Goal: Book appointment/travel/reservation

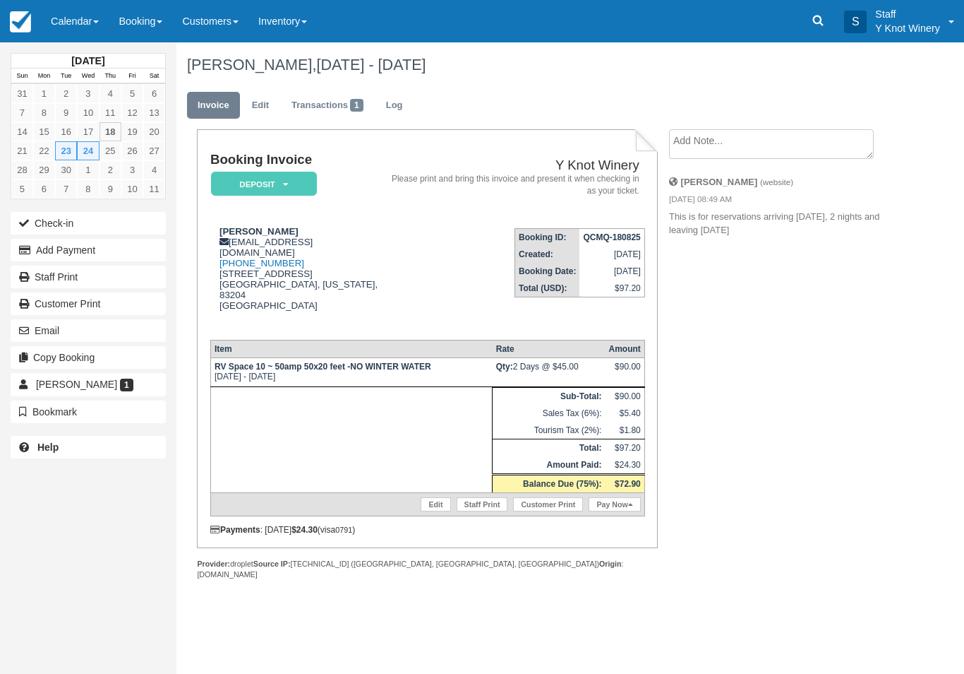
click at [81, 22] on link "Calendar" at bounding box center [75, 21] width 68 height 42
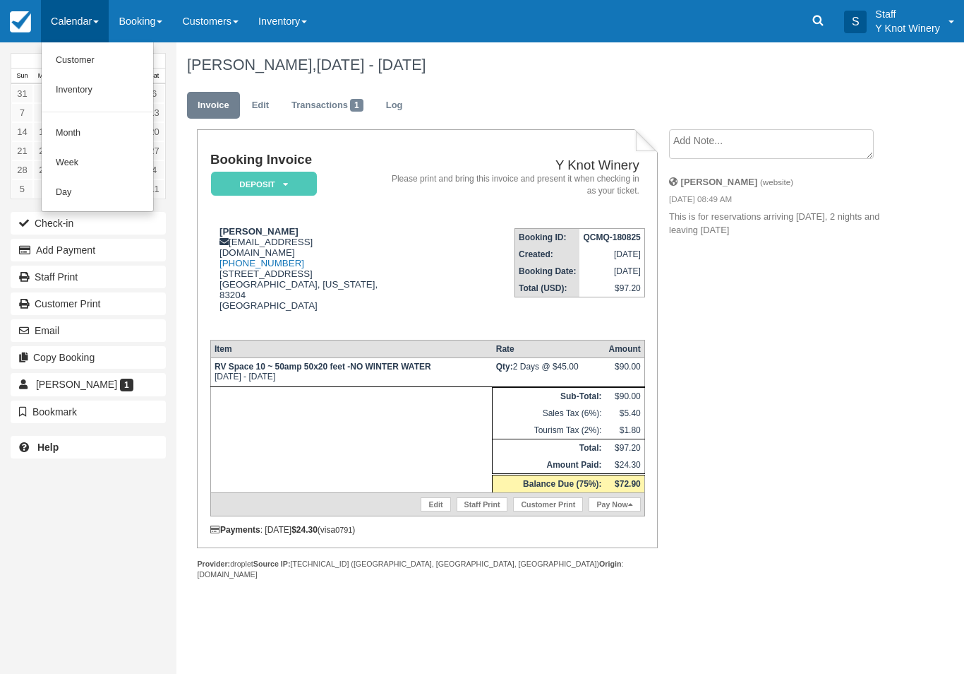
click at [103, 64] on link "Customer" at bounding box center [98, 61] width 112 height 30
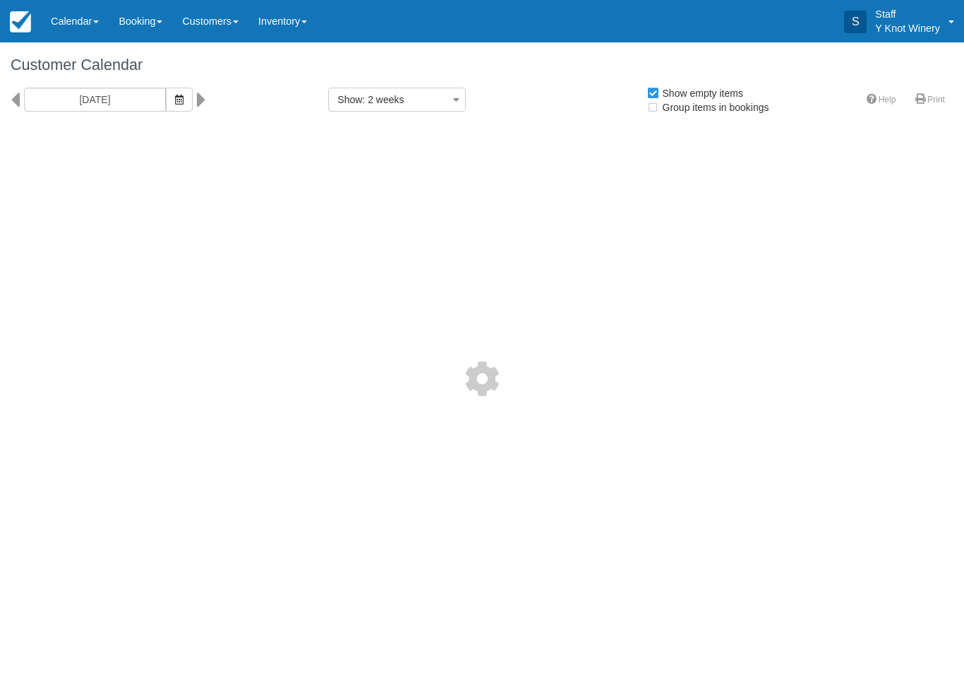
select select
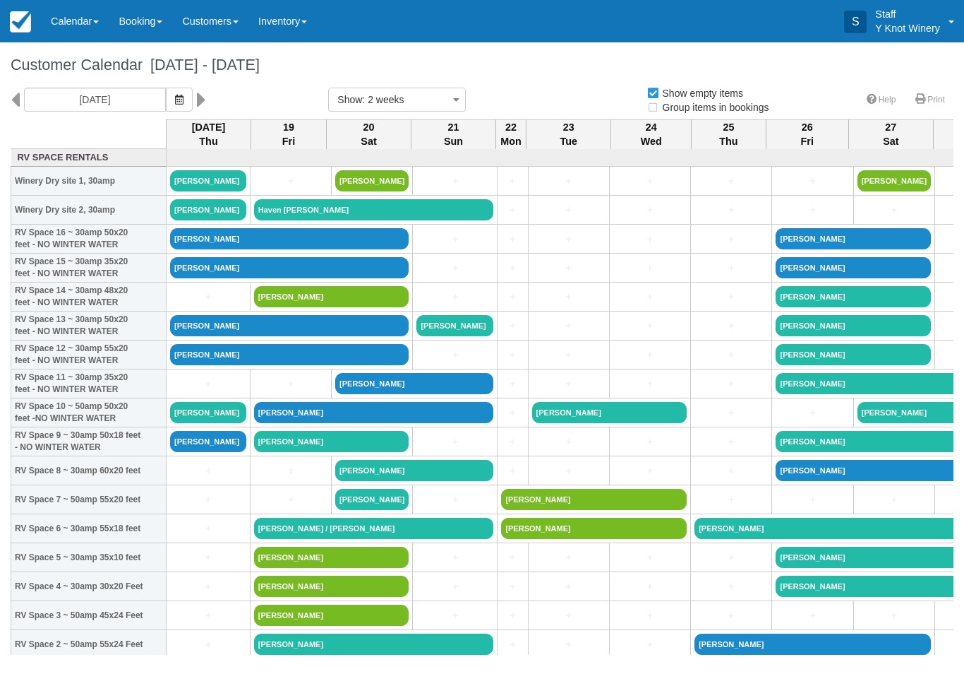
select select
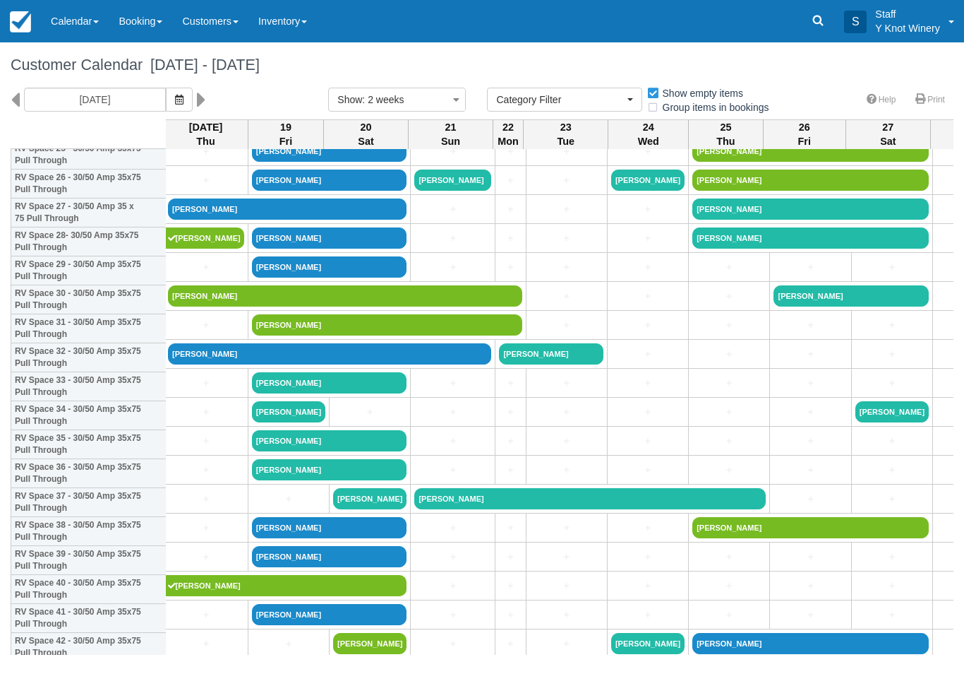
scroll to position [777, 3]
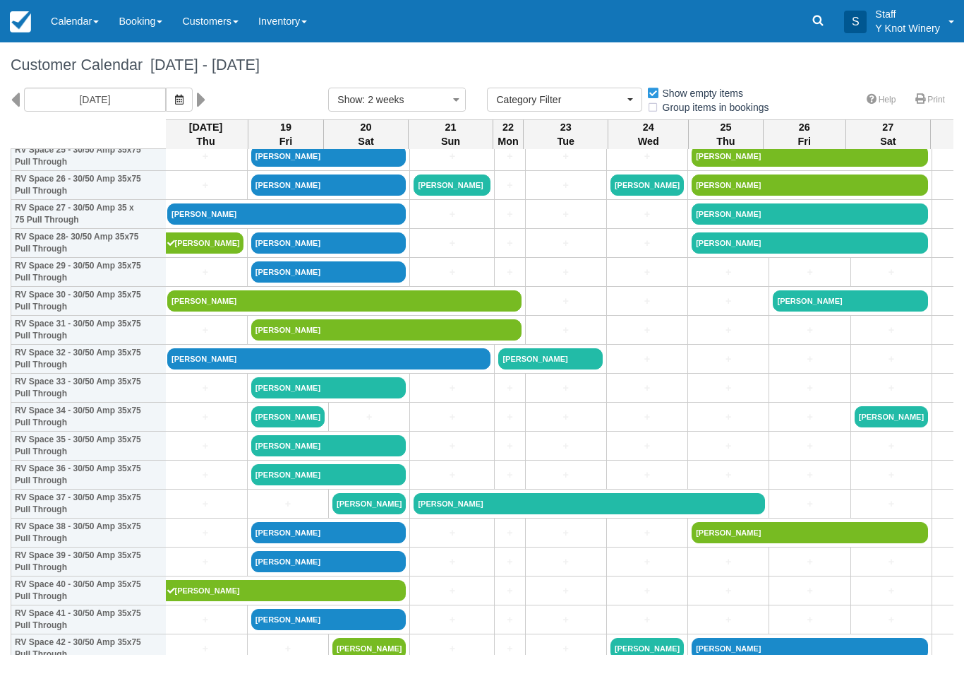
click at [273, 225] on link "Michael Etcheverry" at bounding box center [286, 213] width 239 height 21
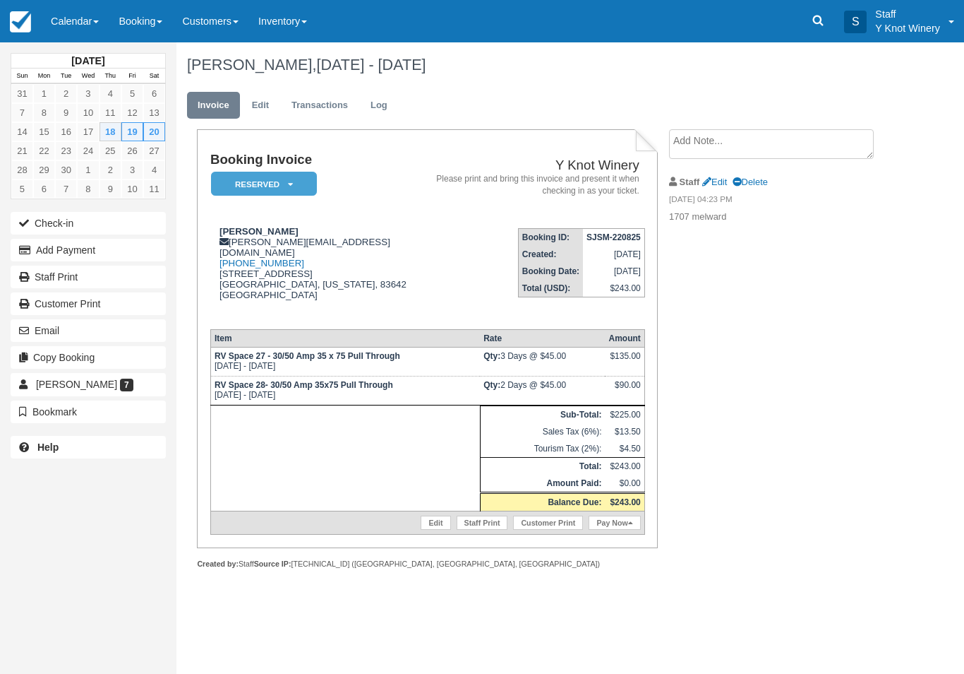
click at [258, 101] on link "Edit" at bounding box center [260, 106] width 38 height 28
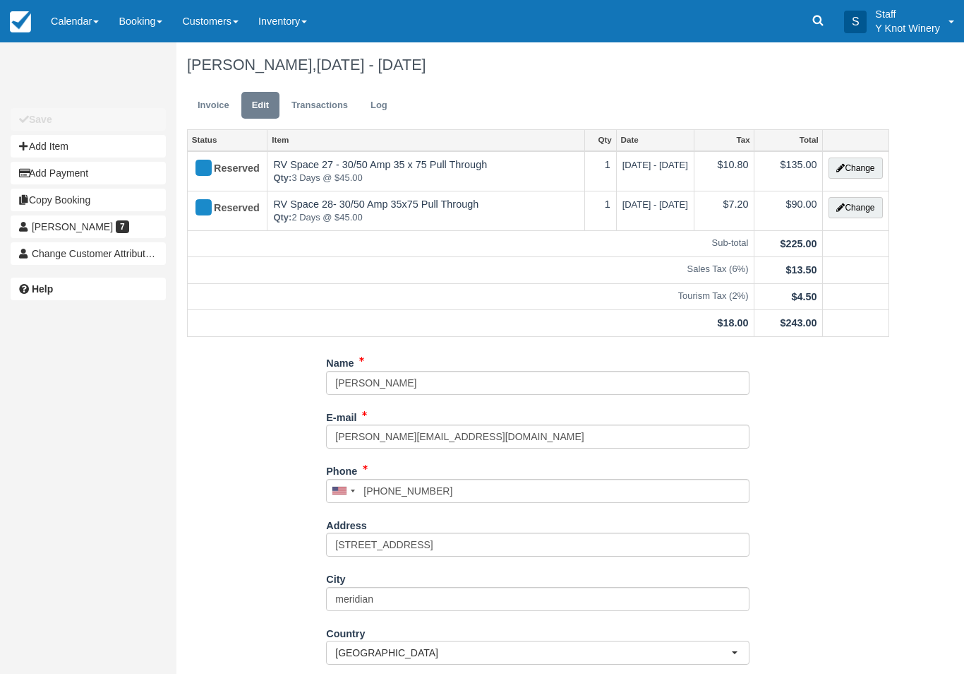
click at [844, 174] on button "Change" at bounding box center [856, 167] width 54 height 21
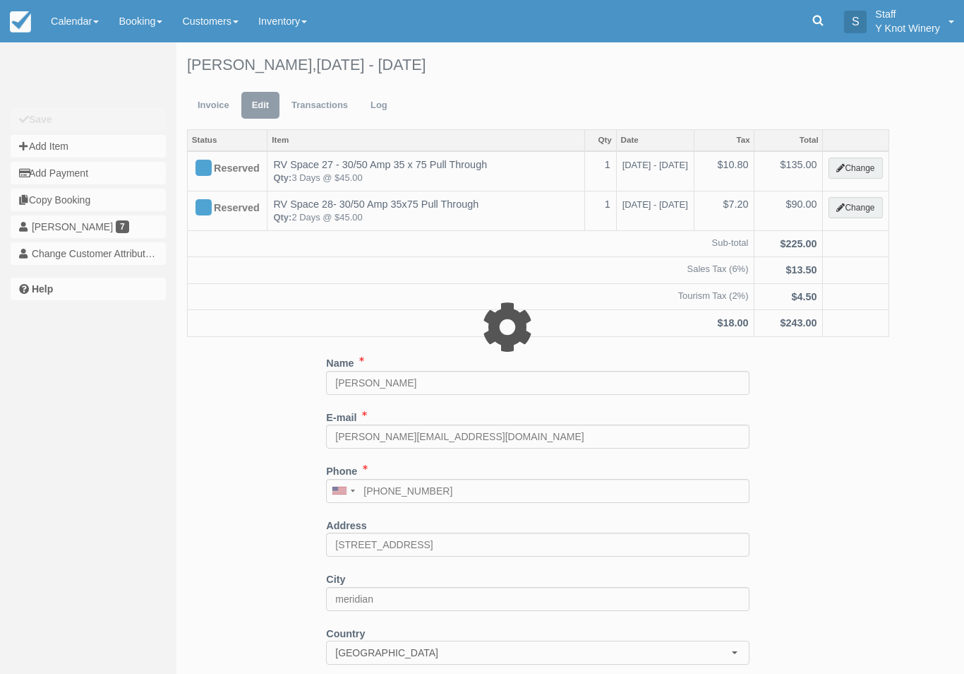
type input "135.00"
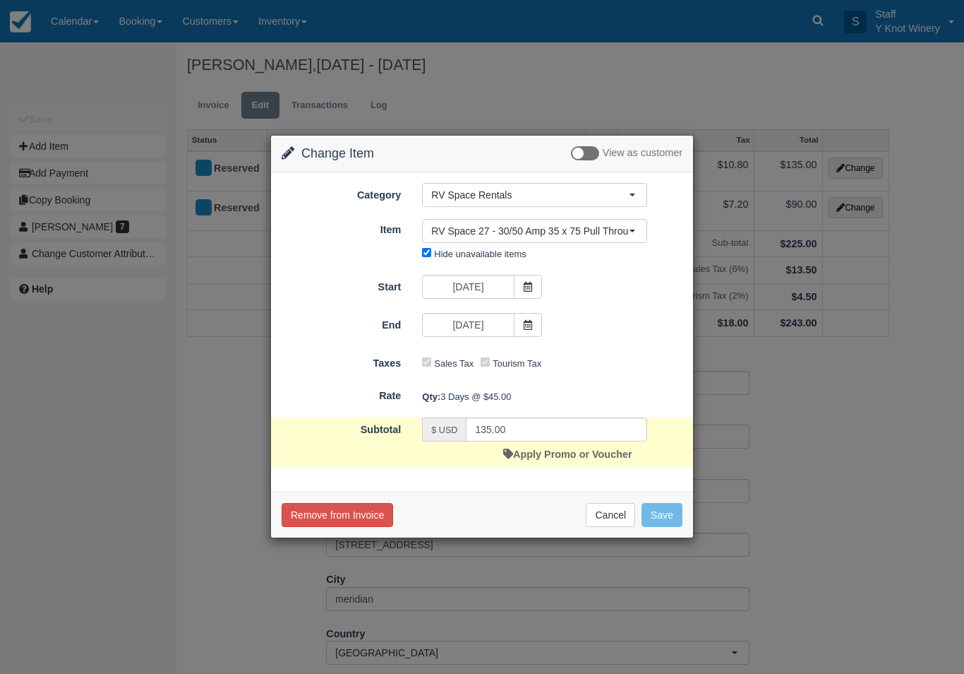
click at [530, 276] on span at bounding box center [528, 287] width 28 height 24
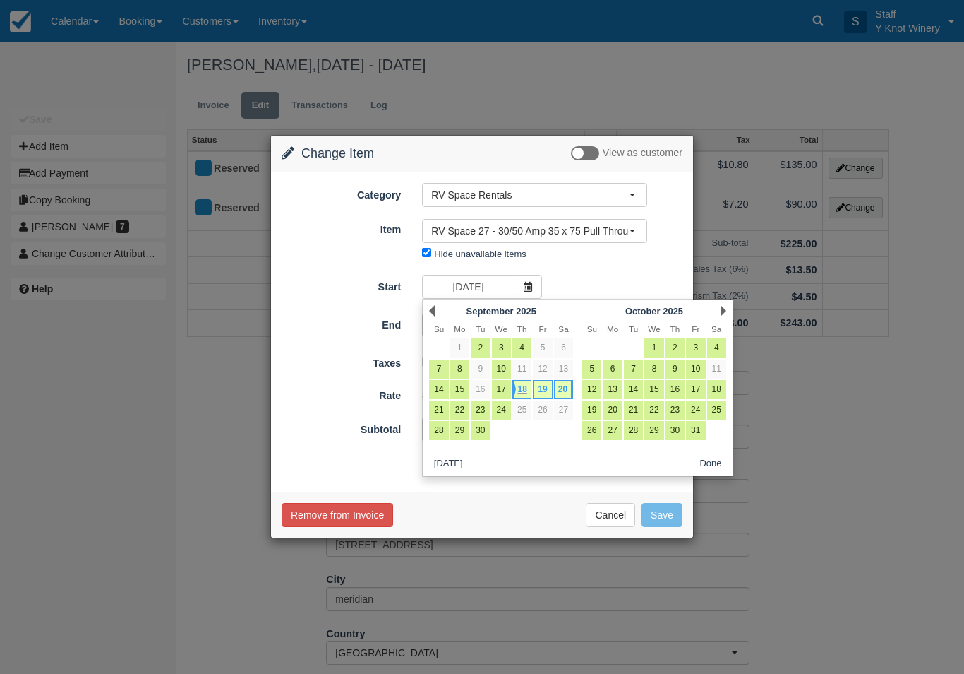
click at [546, 388] on link "19" at bounding box center [542, 389] width 19 height 19
type input "09/19/25"
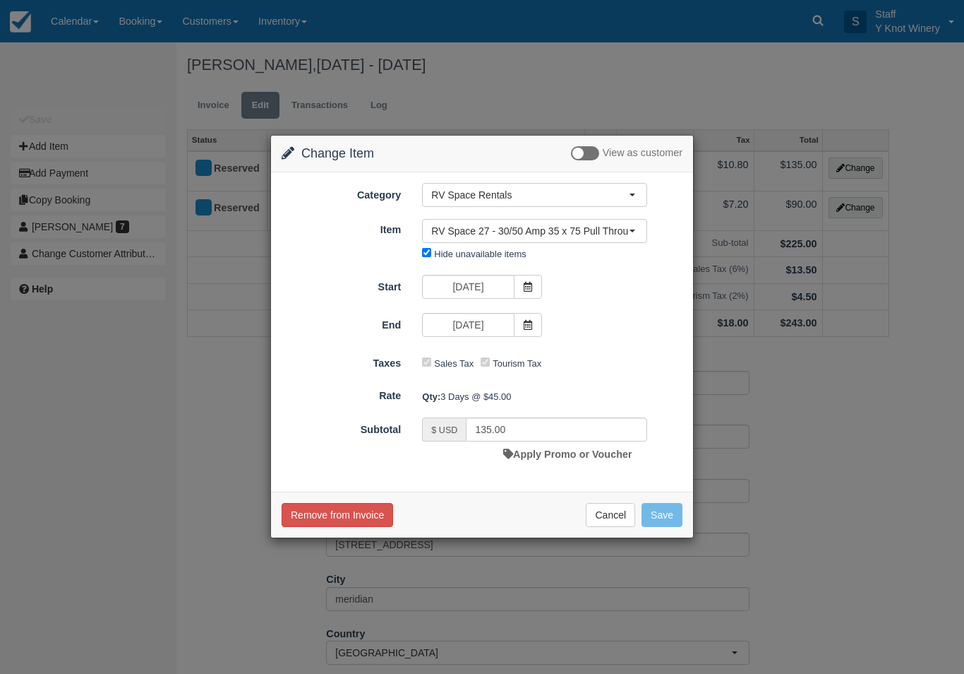
type input "90.00"
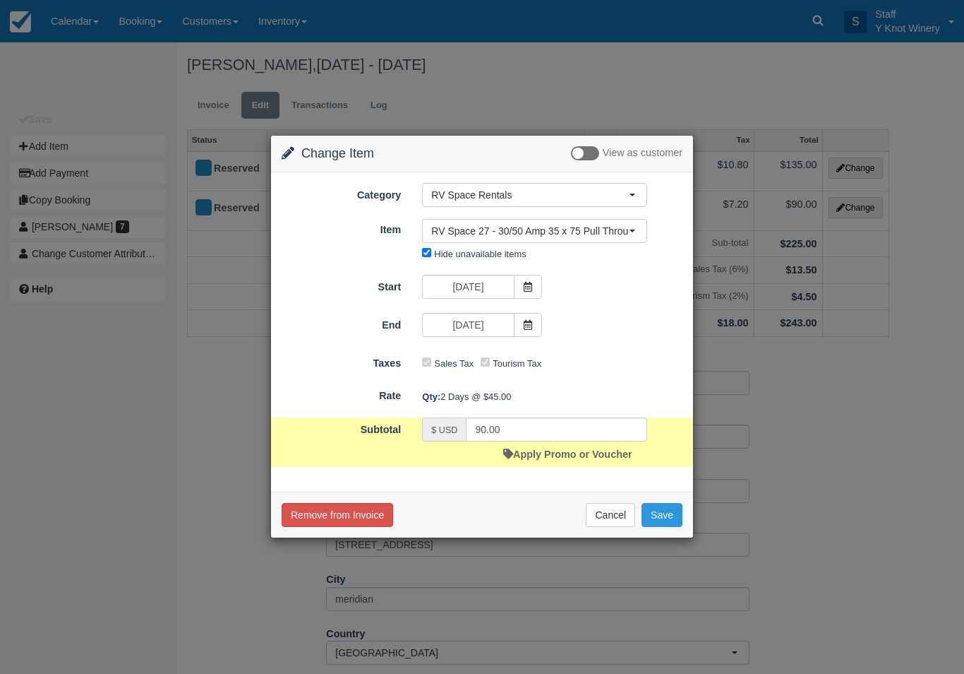
click at [666, 518] on button "Save" at bounding box center [662, 515] width 41 height 24
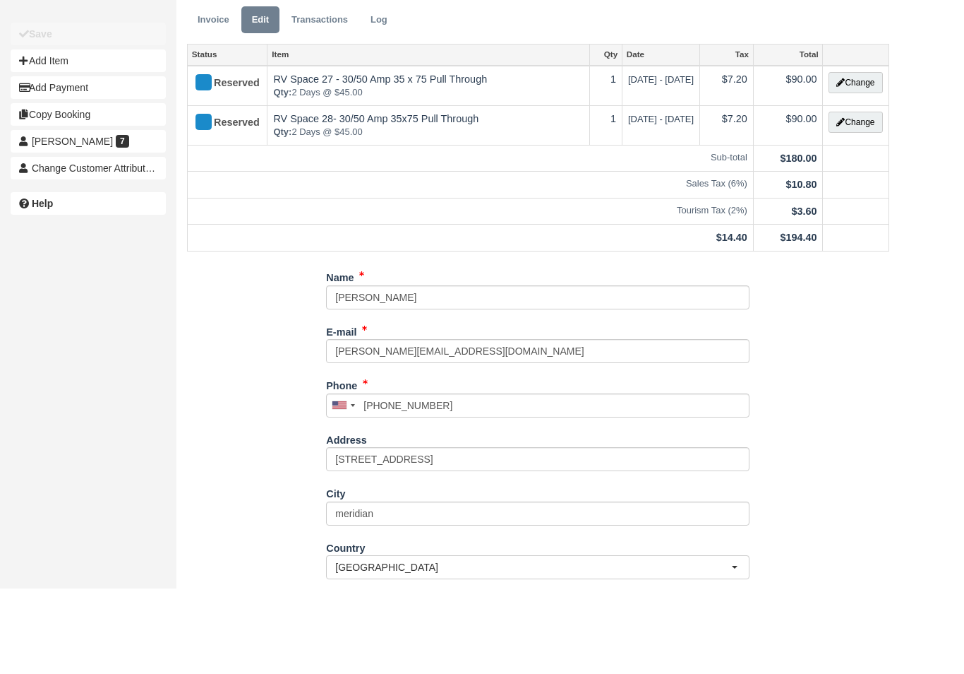
scroll to position [116, 0]
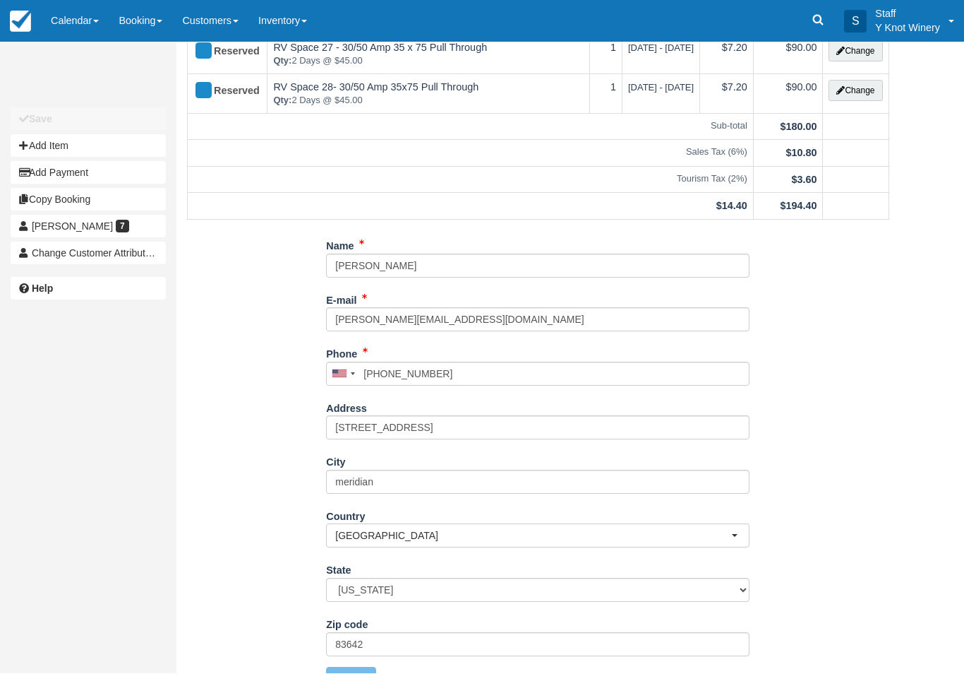
click at [95, 16] on link "Calendar" at bounding box center [75, 21] width 68 height 42
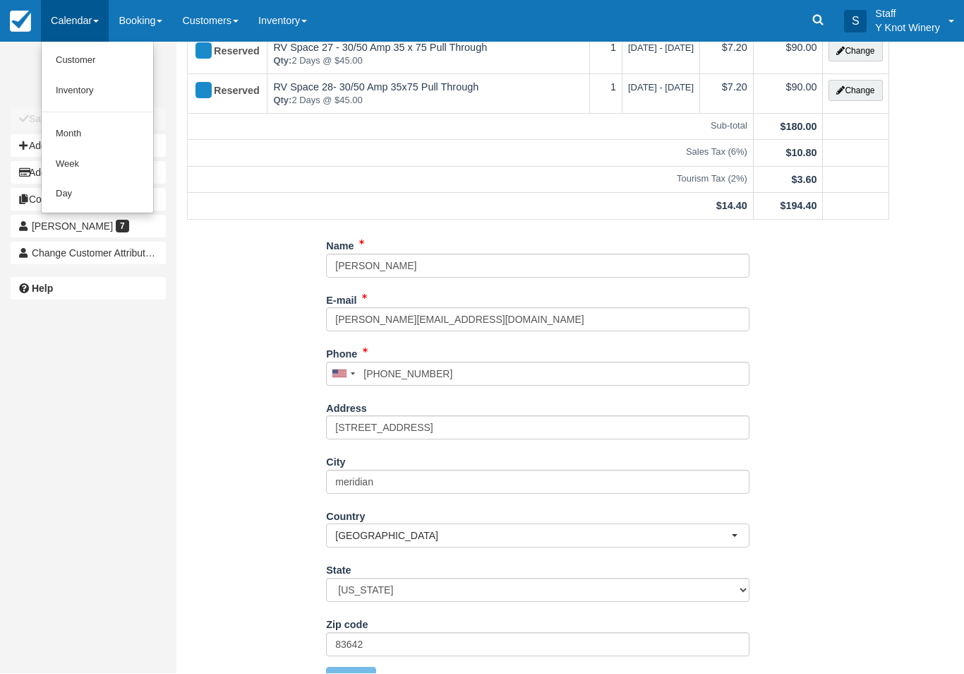
click at [93, 58] on link "Customer" at bounding box center [98, 61] width 112 height 30
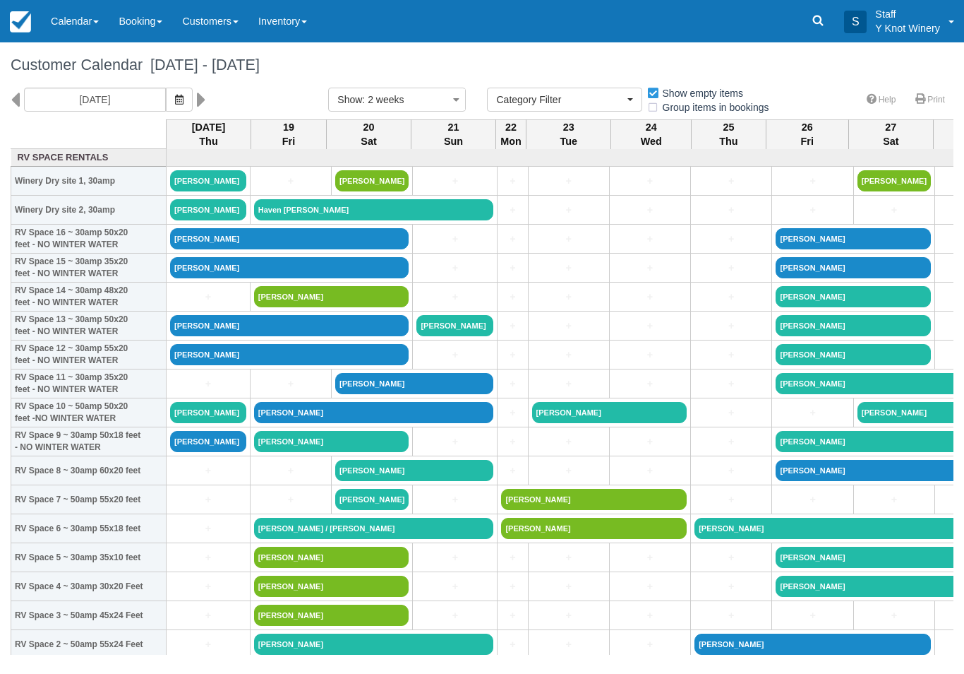
select select
click at [193, 478] on link "+" at bounding box center [208, 470] width 76 height 15
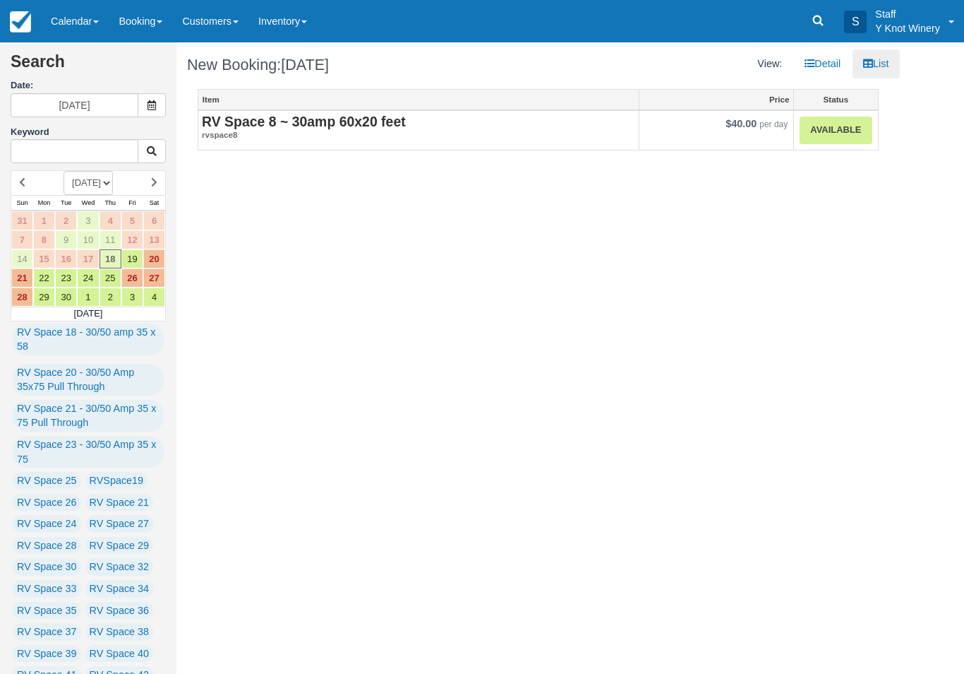
click at [834, 131] on link "Available" at bounding box center [836, 130] width 72 height 28
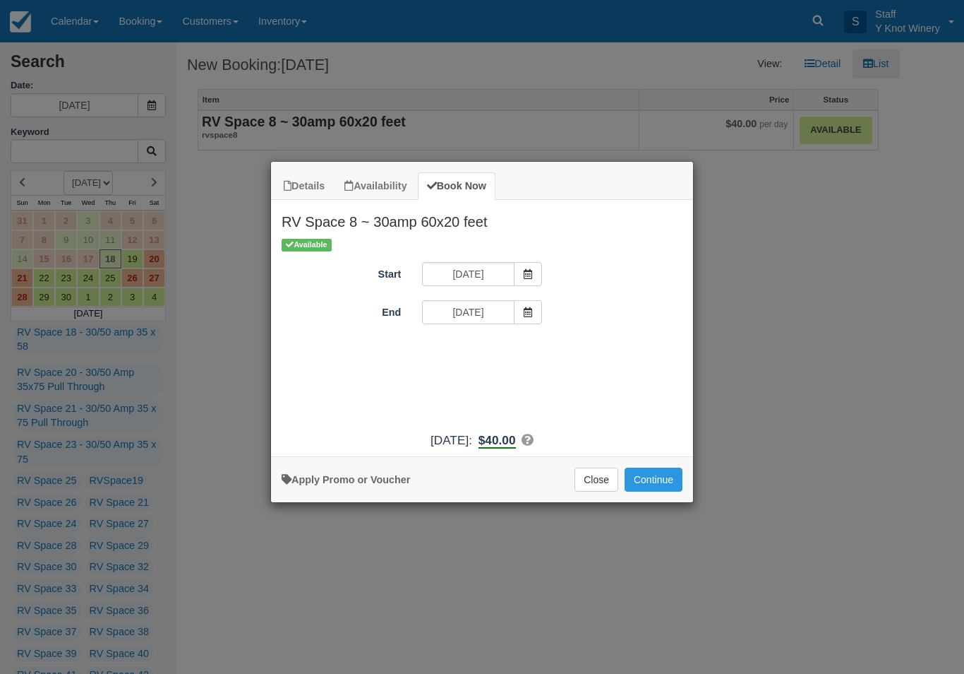
click at [661, 491] on button "Continue" at bounding box center [654, 479] width 58 height 24
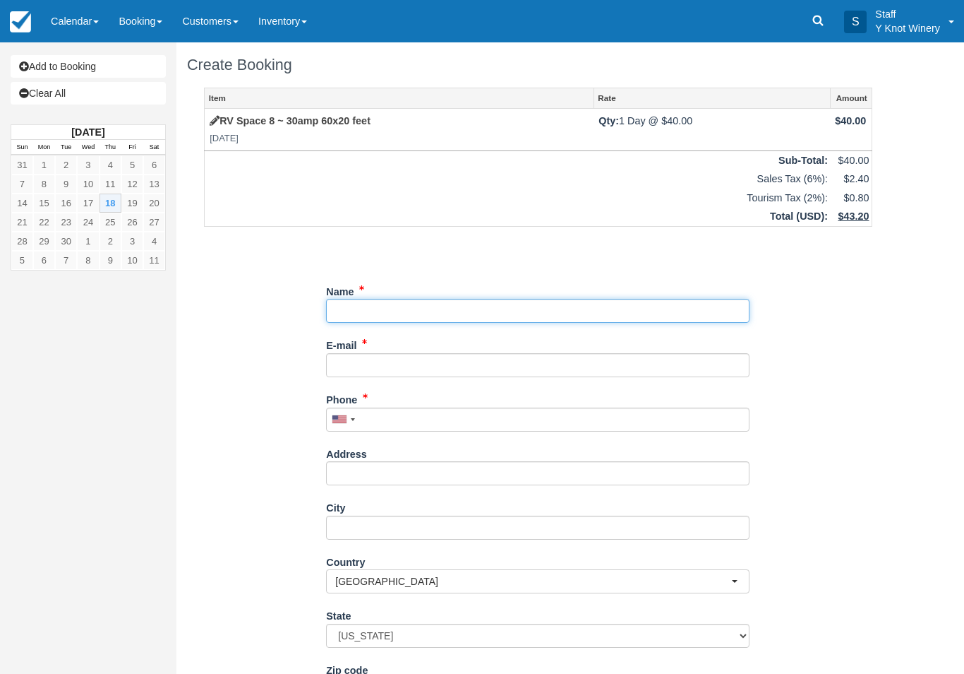
click at [416, 313] on input "Name" at bounding box center [538, 311] width 424 height 24
type input "[PERSON_NAME]"
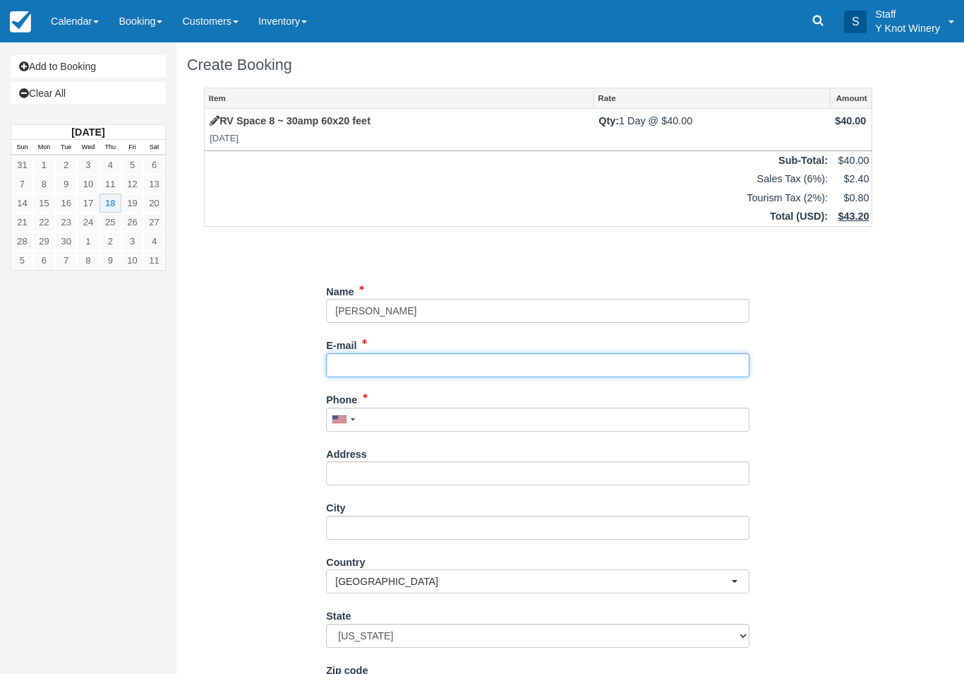
click at [443, 353] on input "E-mail" at bounding box center [538, 365] width 424 height 24
type input "[EMAIL_ADDRESS][DOMAIN_NAME]"
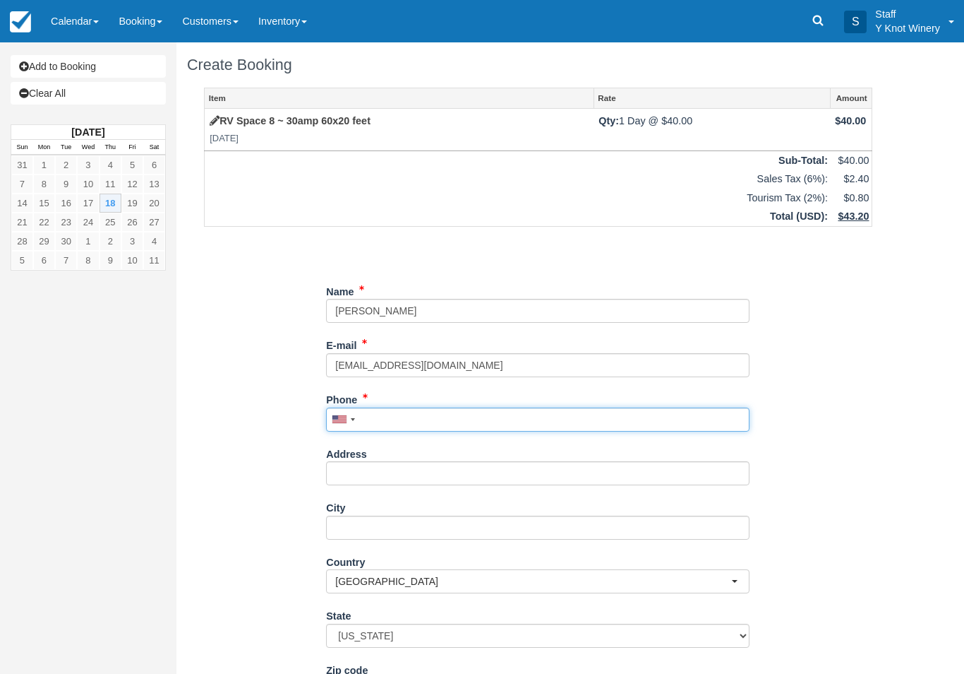
click at [396, 424] on input "Phone" at bounding box center [538, 419] width 424 height 24
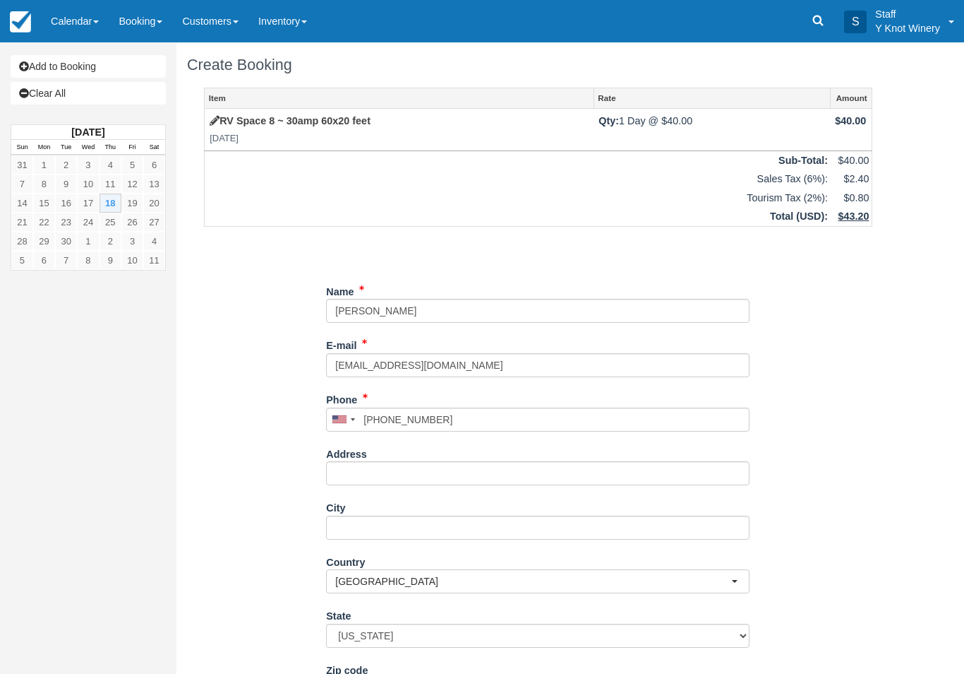
type input "+14257617715"
